Goal: Check status: Check status

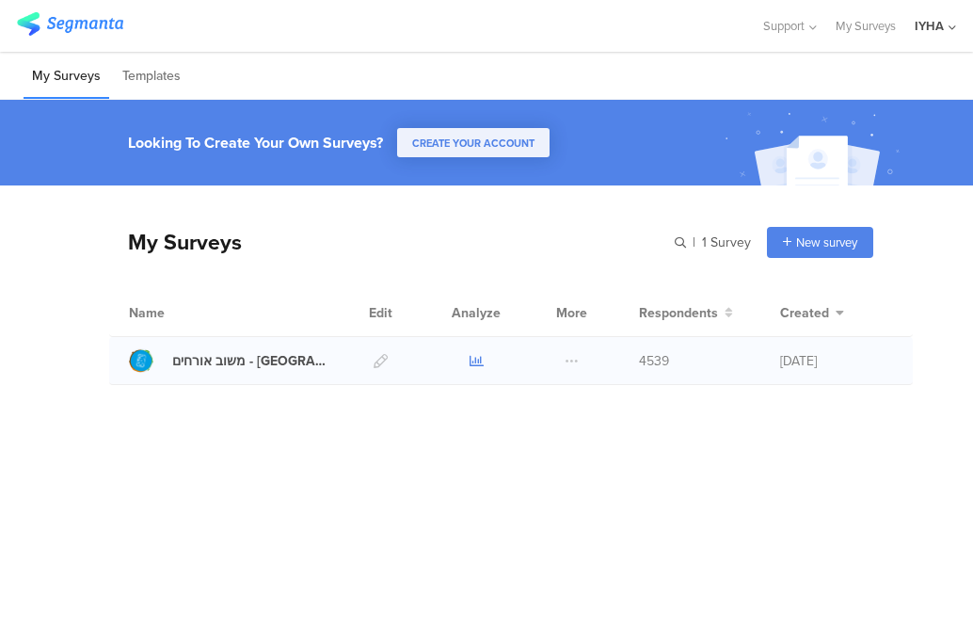
click at [473, 361] on icon at bounding box center [477, 361] width 14 height 14
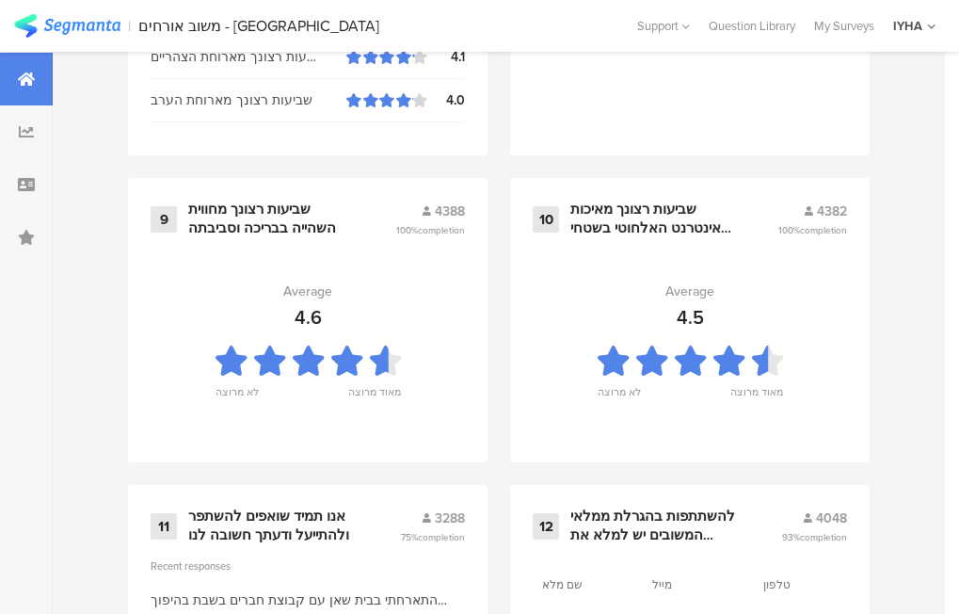
scroll to position [2185, 0]
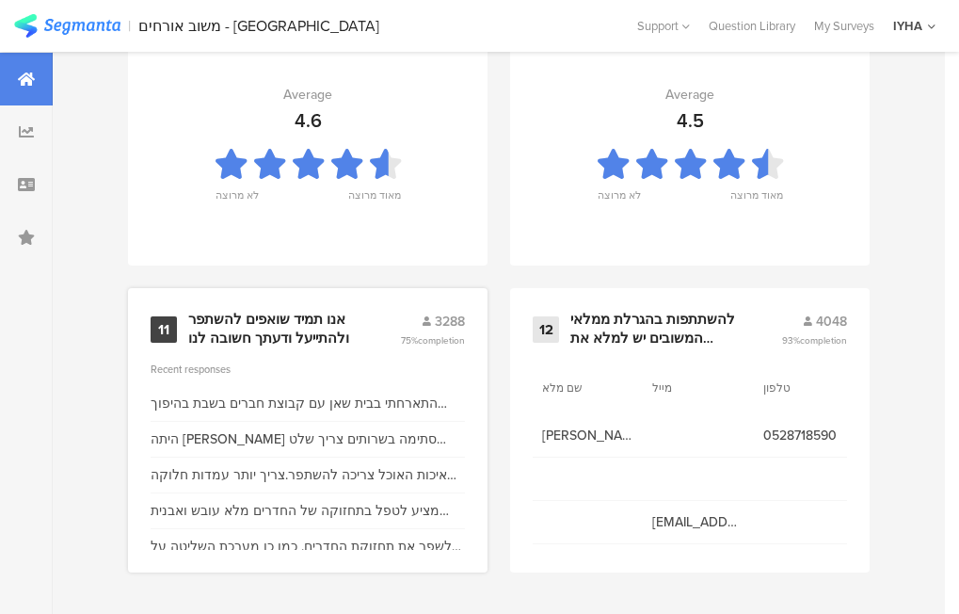
click at [270, 322] on div "אנו תמיד שואפים להשתפר ולהתייעל ודעתך חשובה לנו" at bounding box center [271, 329] width 167 height 37
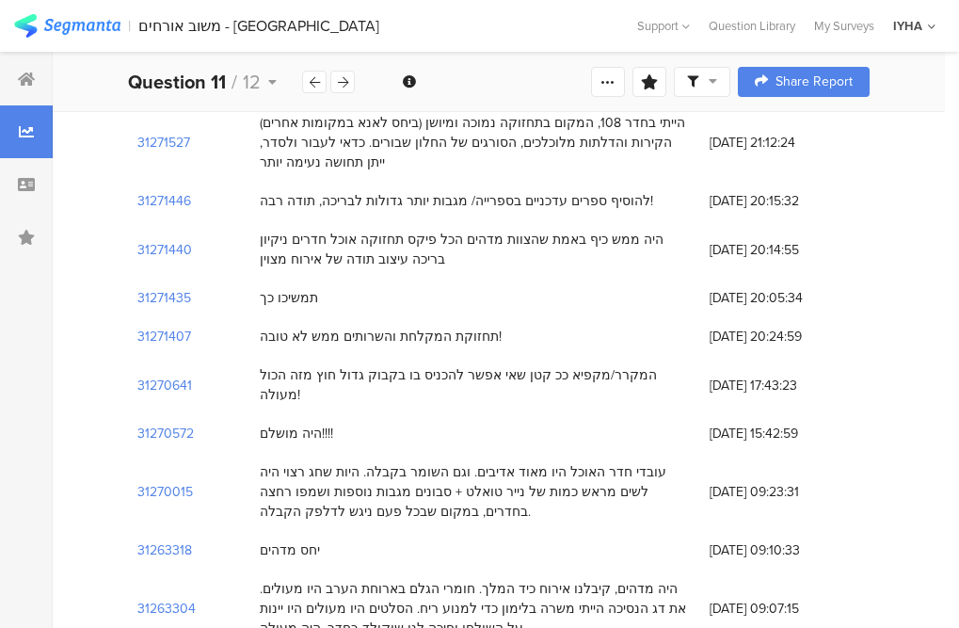
scroll to position [753, 0]
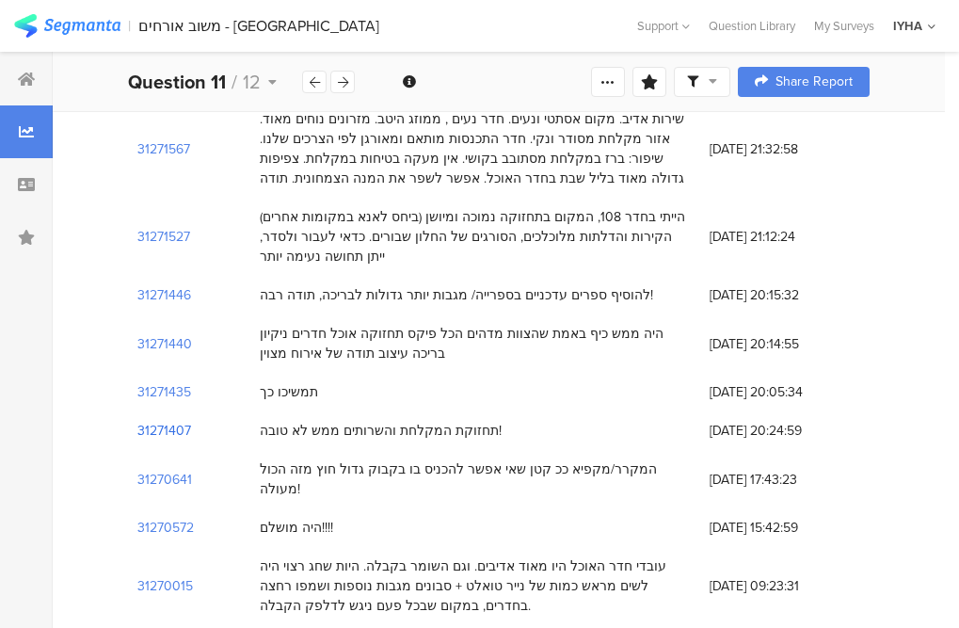
click at [178, 421] on section "31271407" at bounding box center [164, 431] width 54 height 20
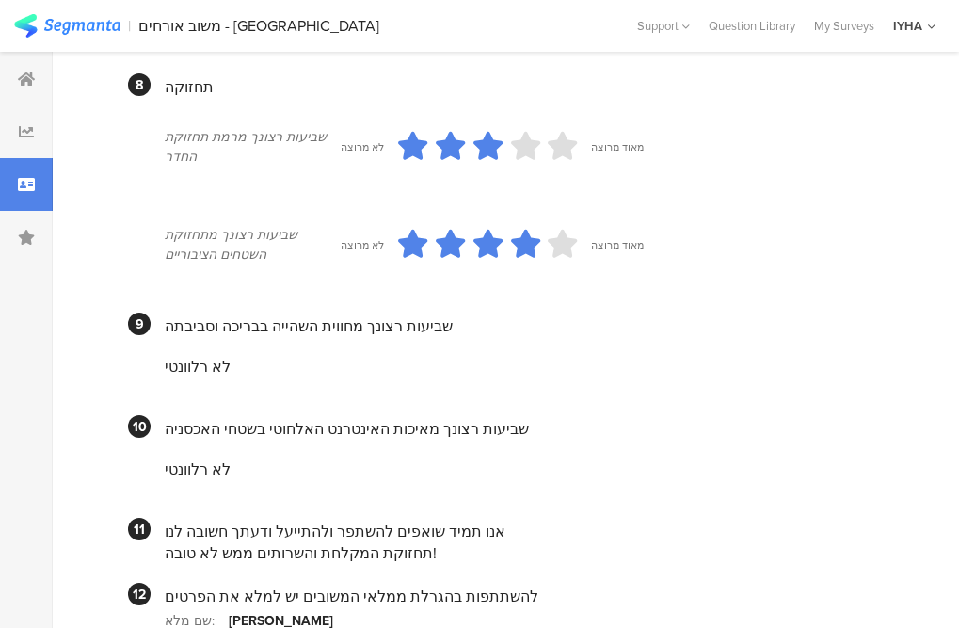
scroll to position [1735, 0]
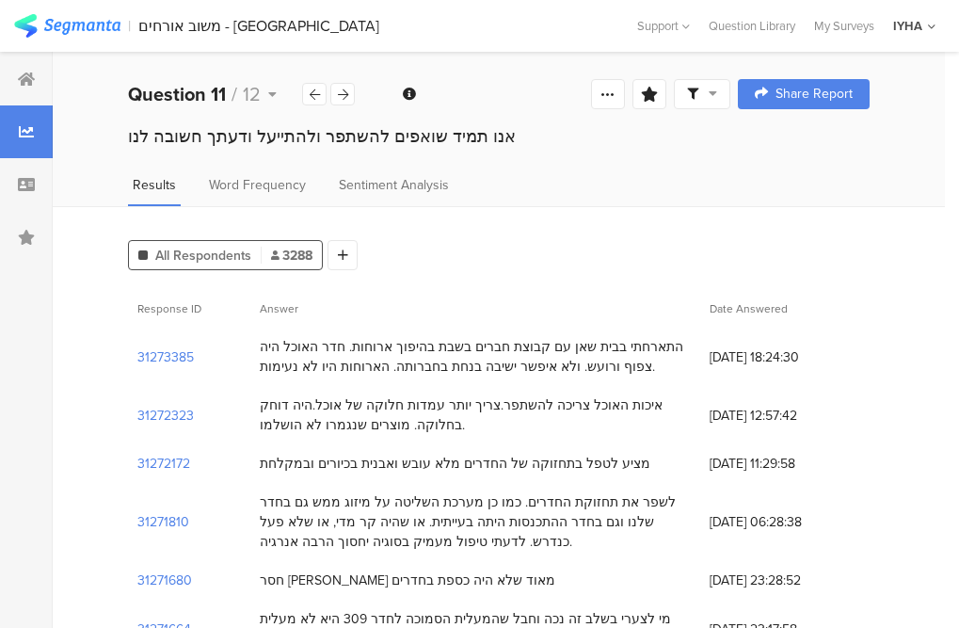
scroll to position [188, 0]
